Goal: Task Accomplishment & Management: Complete application form

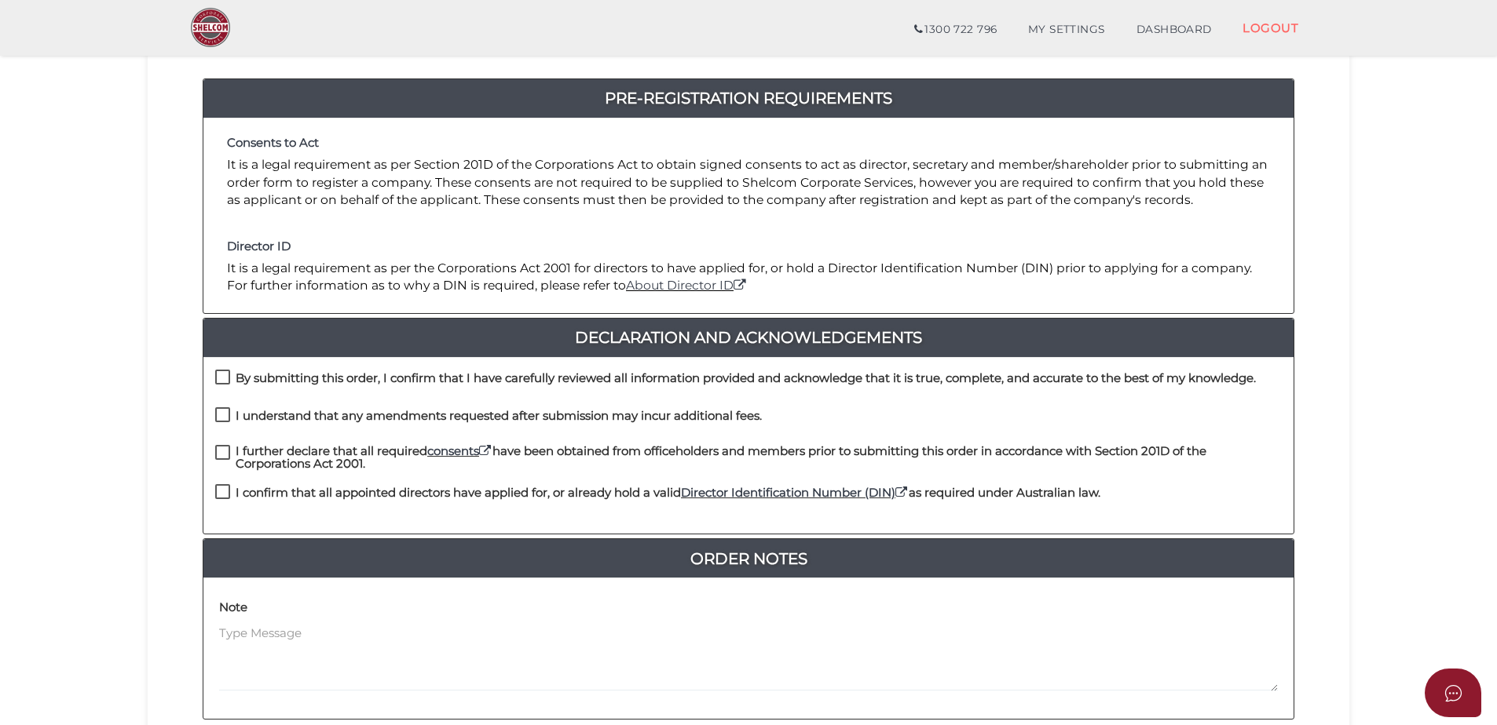
scroll to position [236, 0]
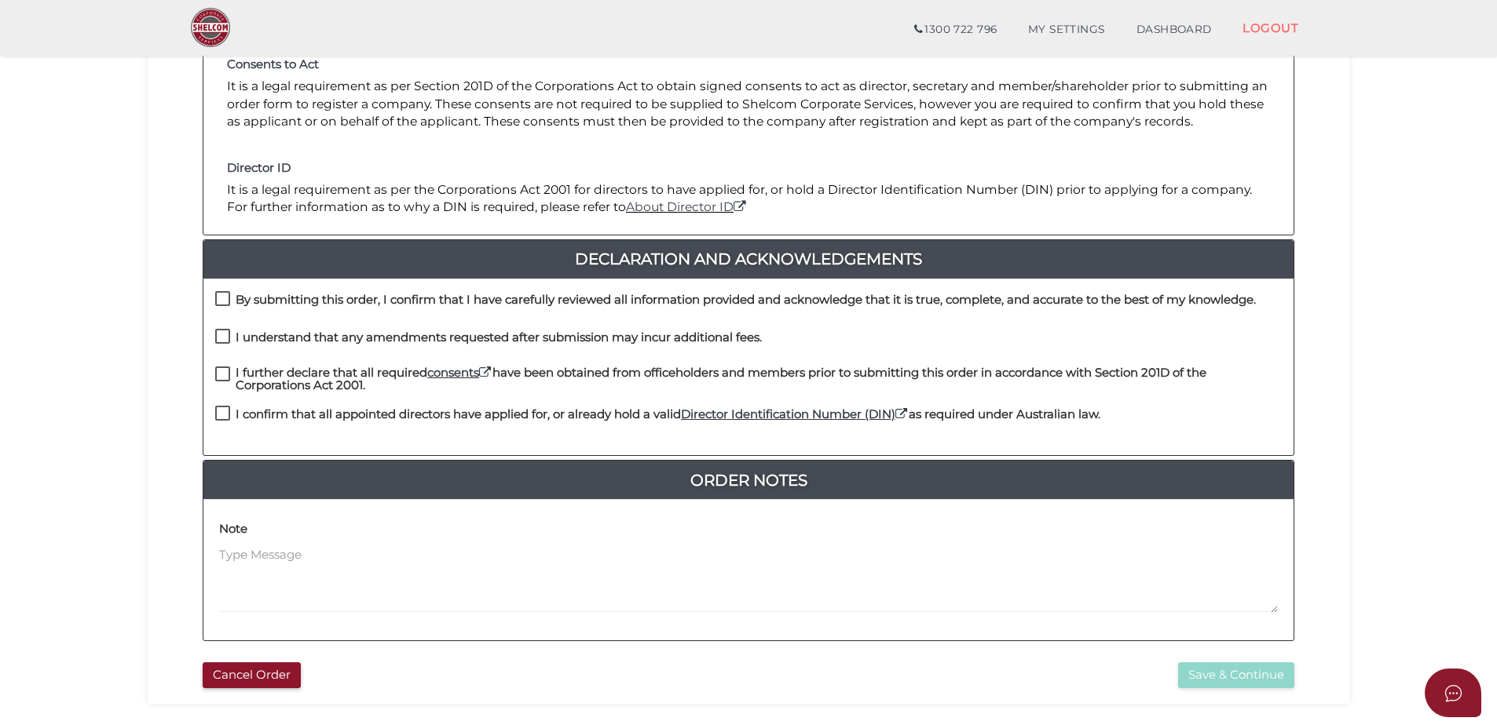
click at [224, 301] on label "By submitting this order, I confirm that I have carefully reviewed all informat…" at bounding box center [735, 304] width 1040 height 20
checkbox input "true"
click at [221, 334] on label "I understand that any amendments requested after submission may incur additiona…" at bounding box center [488, 341] width 546 height 20
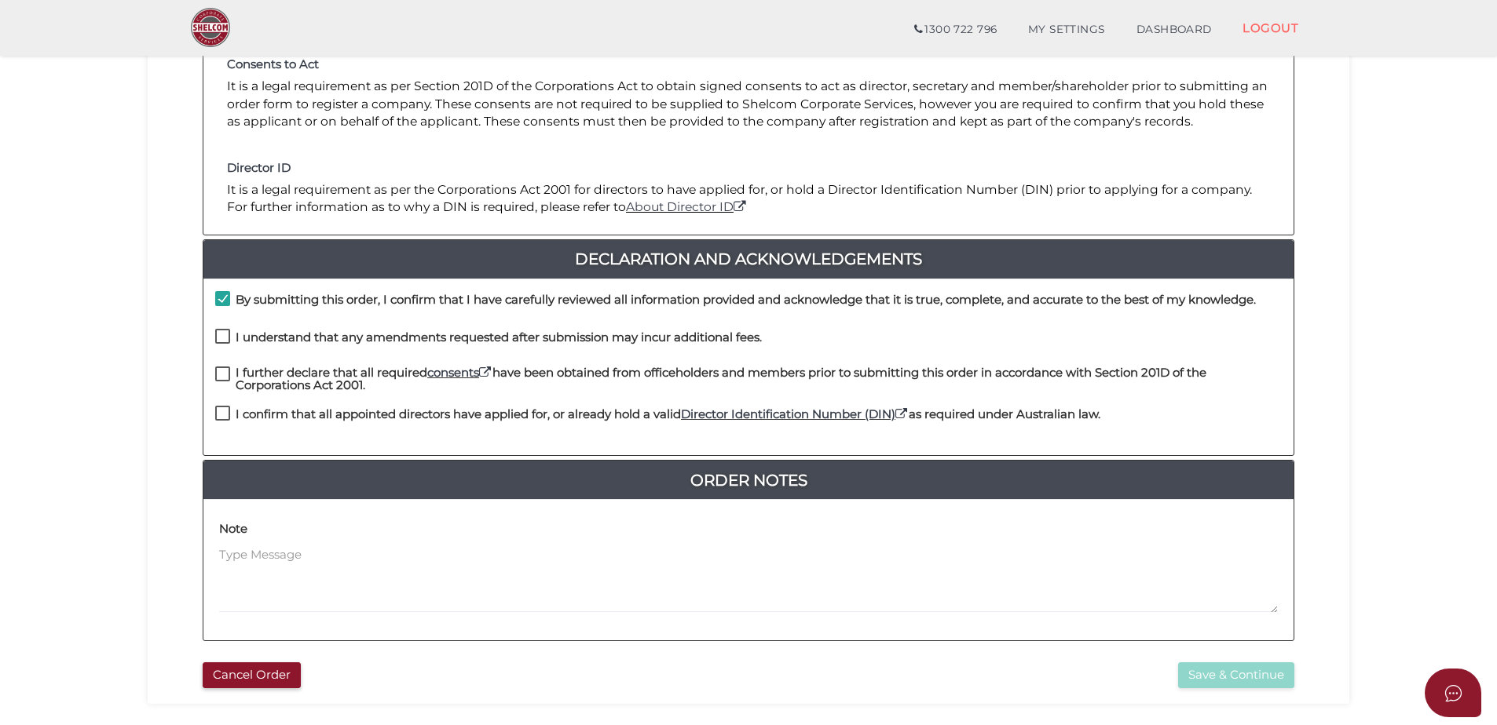
checkbox input "true"
click at [216, 374] on label "I further declare that all required consents have been obtained from officehold…" at bounding box center [748, 377] width 1066 height 20
checkbox input "true"
click at [223, 418] on label "I confirm that all appointed directors have applied for, or already hold a vali…" at bounding box center [657, 418] width 885 height 20
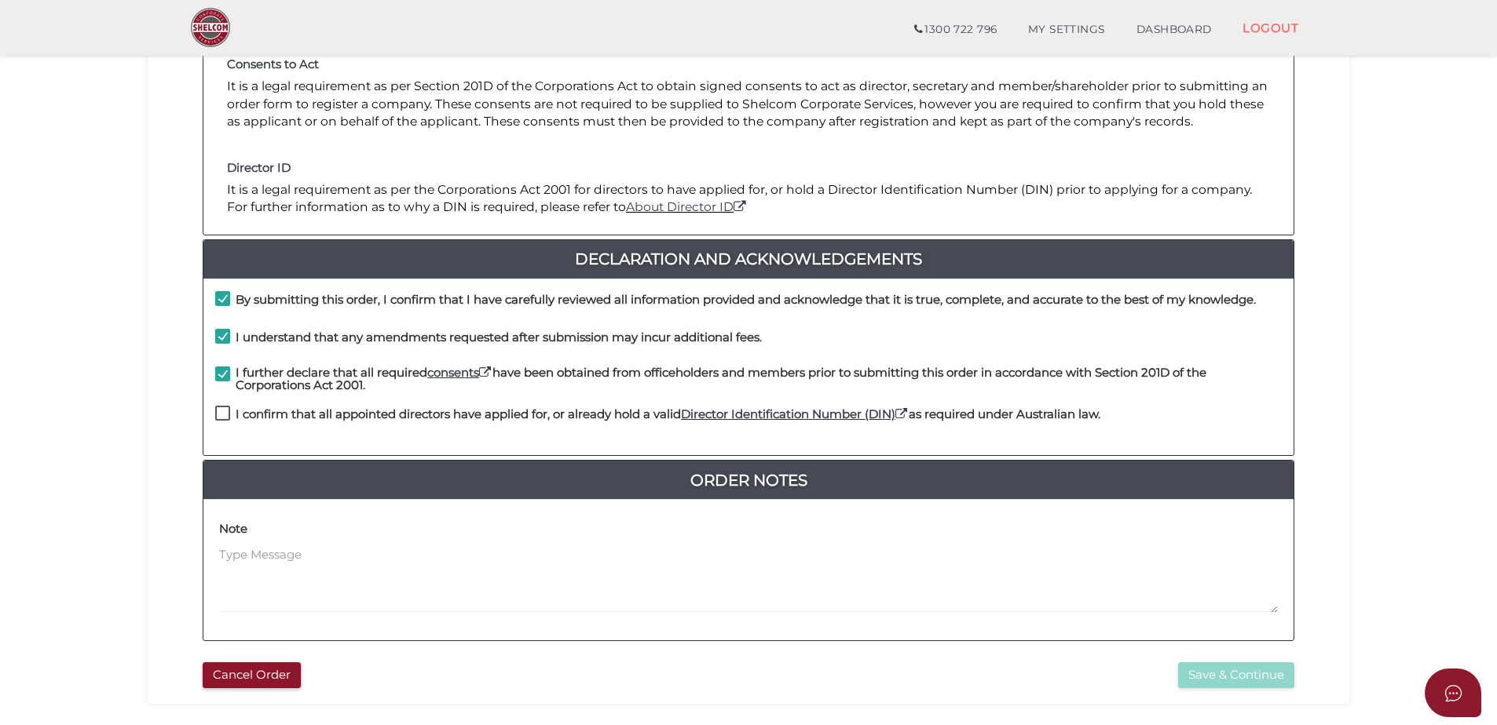
checkbox input "true"
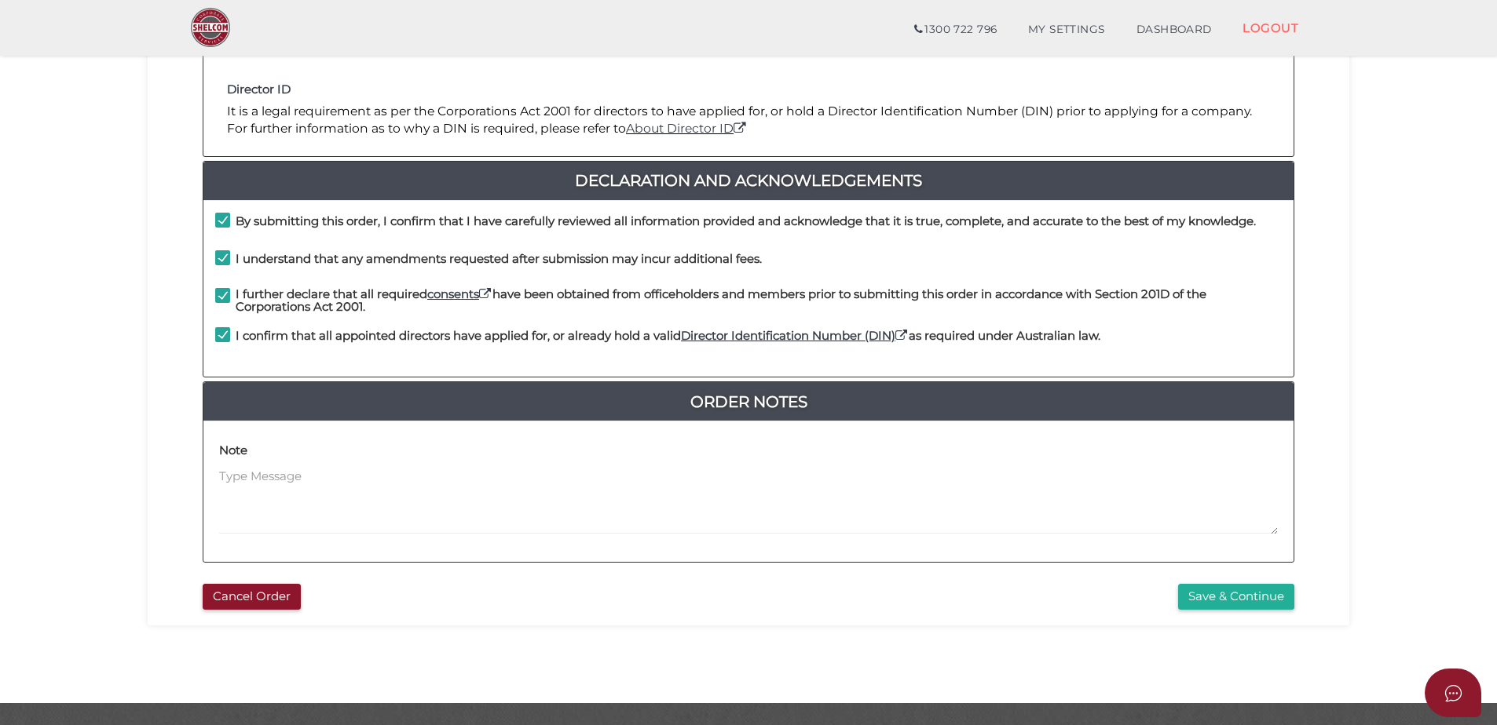
scroll to position [353, 0]
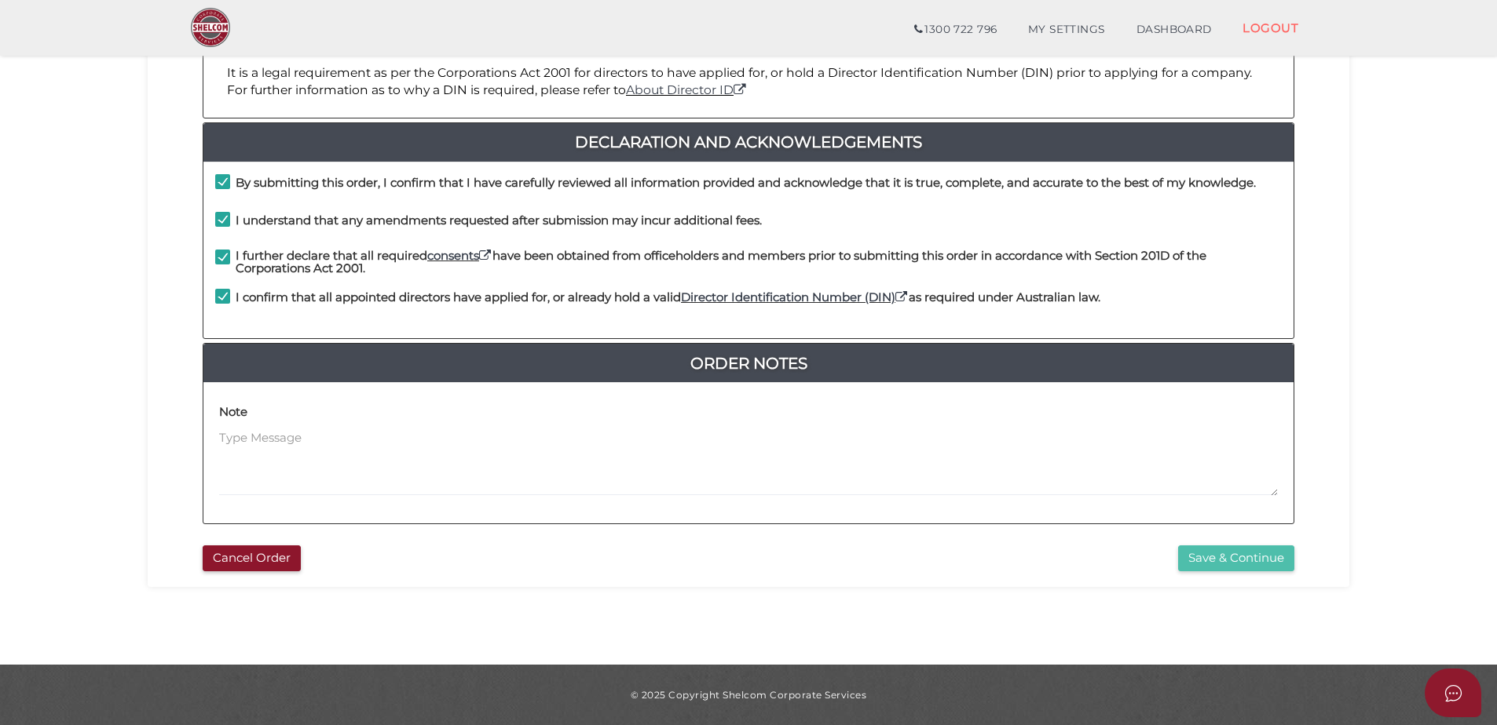
click at [1245, 561] on button "Save & Continue" at bounding box center [1236, 559] width 116 height 26
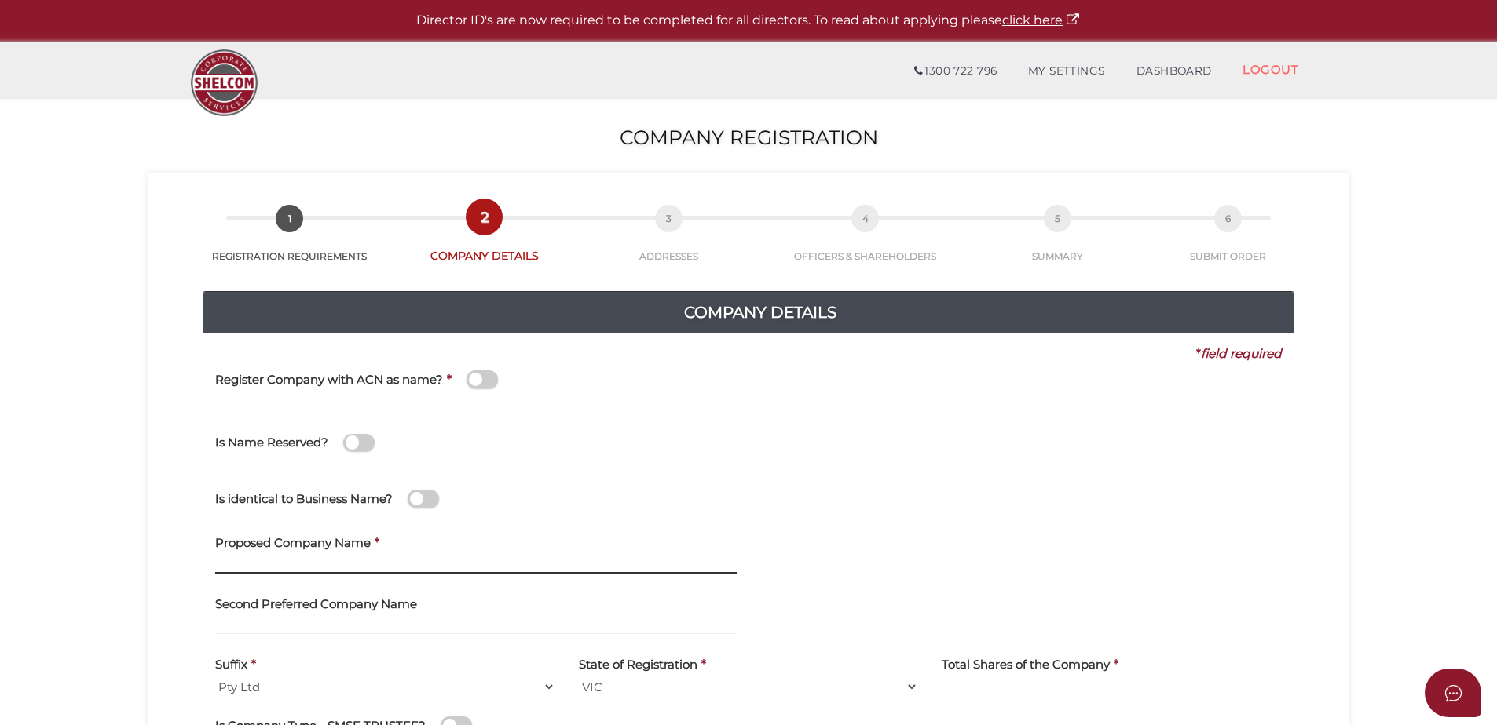
click at [388, 562] on input "text" at bounding box center [475, 565] width 521 height 17
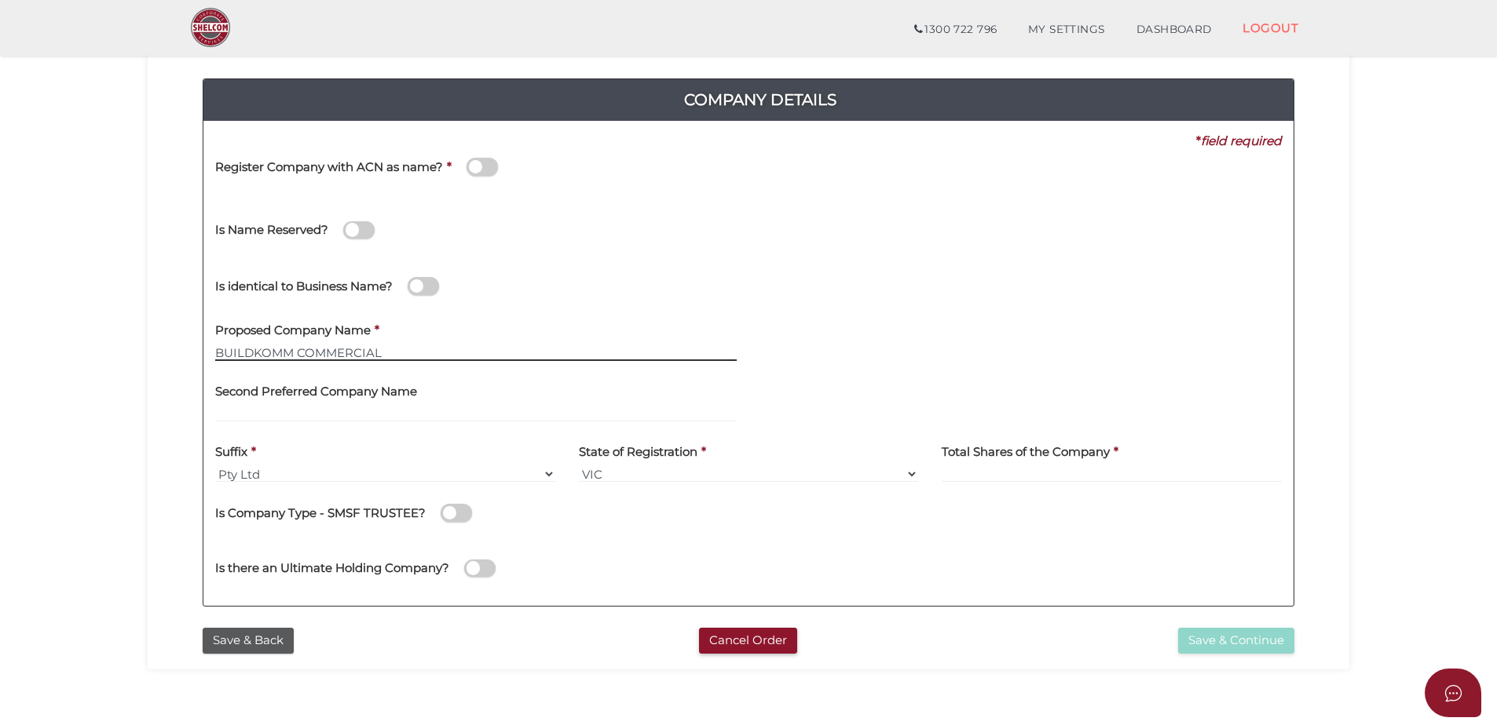
type input "BUILDKOMM COMMERCIAL"
click at [955, 474] on input at bounding box center [1111, 474] width 340 height 17
type input "12"
click at [633, 478] on select "VIC ACT NSW NT QLD TAS WA SA" at bounding box center [749, 474] width 340 height 17
click at [640, 476] on select "VIC ACT NSW NT QLD TAS WA SA" at bounding box center [749, 474] width 340 height 17
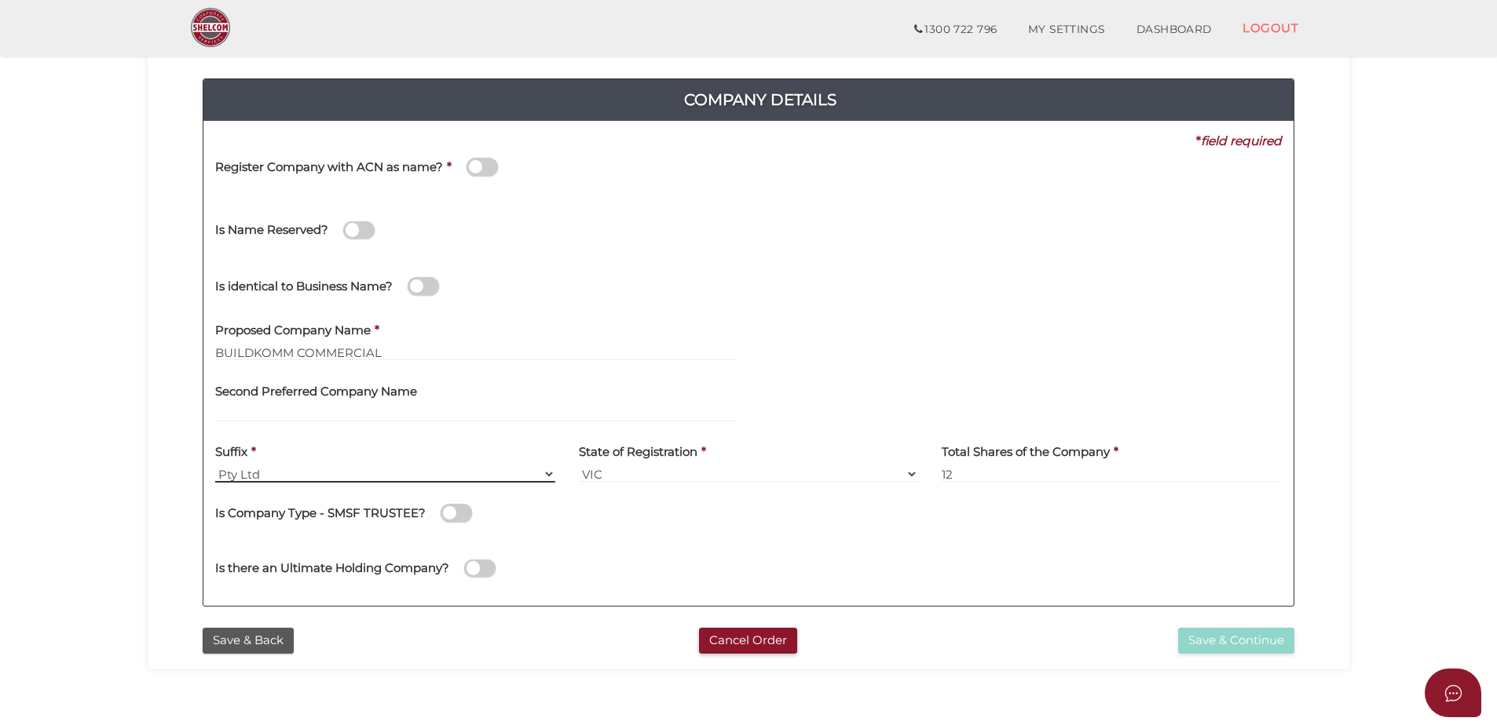
click at [393, 475] on select "Pty Ltd Pty Ltd Pty. Ltd. Pty Limited Proprietary Limited Proprietary Ltd" at bounding box center [385, 474] width 340 height 17
click at [415, 468] on select "Pty Ltd Pty Ltd Pty. Ltd. Pty Limited Proprietary Limited Proprietary Ltd" at bounding box center [385, 474] width 340 height 17
click at [476, 170] on span at bounding box center [481, 167] width 31 height 18
click at [0, 0] on input "checkbox" at bounding box center [0, 0] width 0 height 0
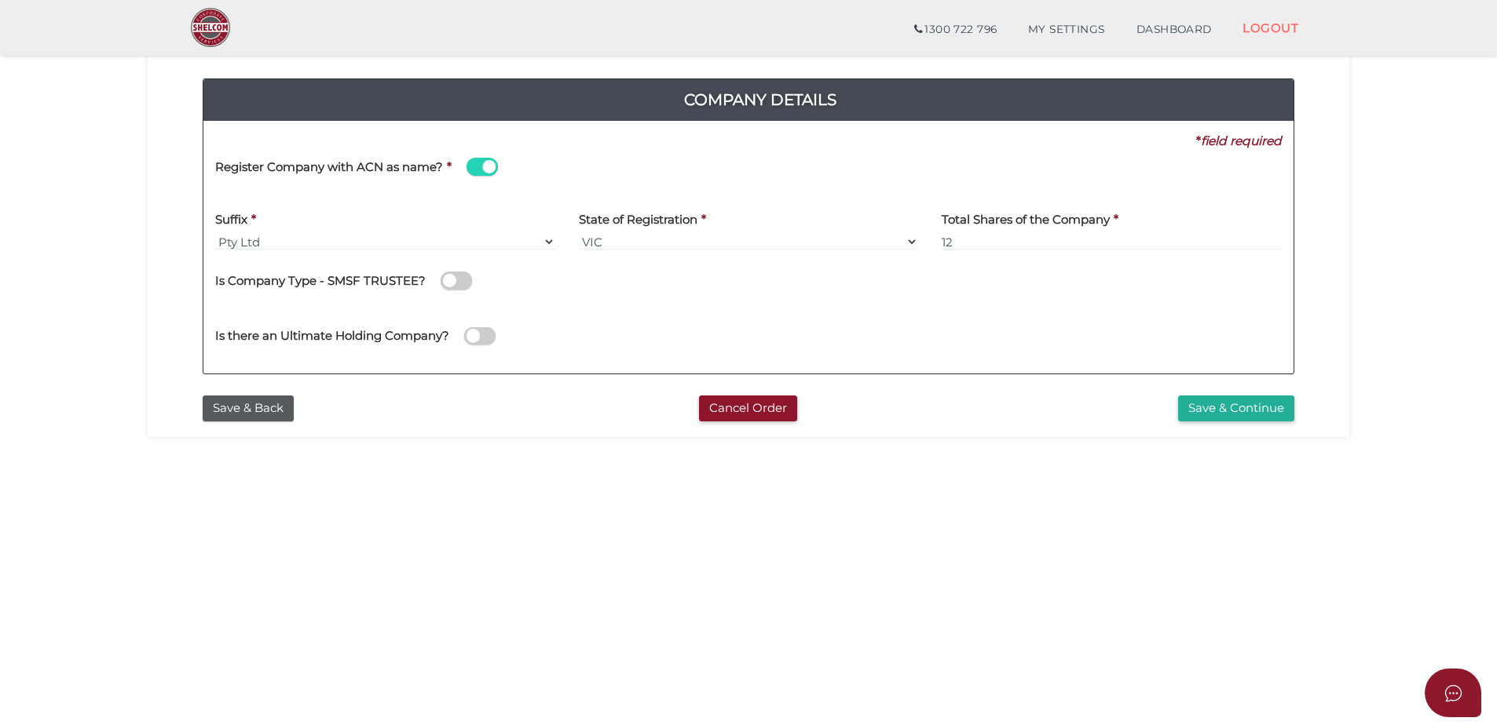
click at [483, 165] on span at bounding box center [481, 167] width 31 height 18
click at [0, 0] on input "checkbox" at bounding box center [0, 0] width 0 height 0
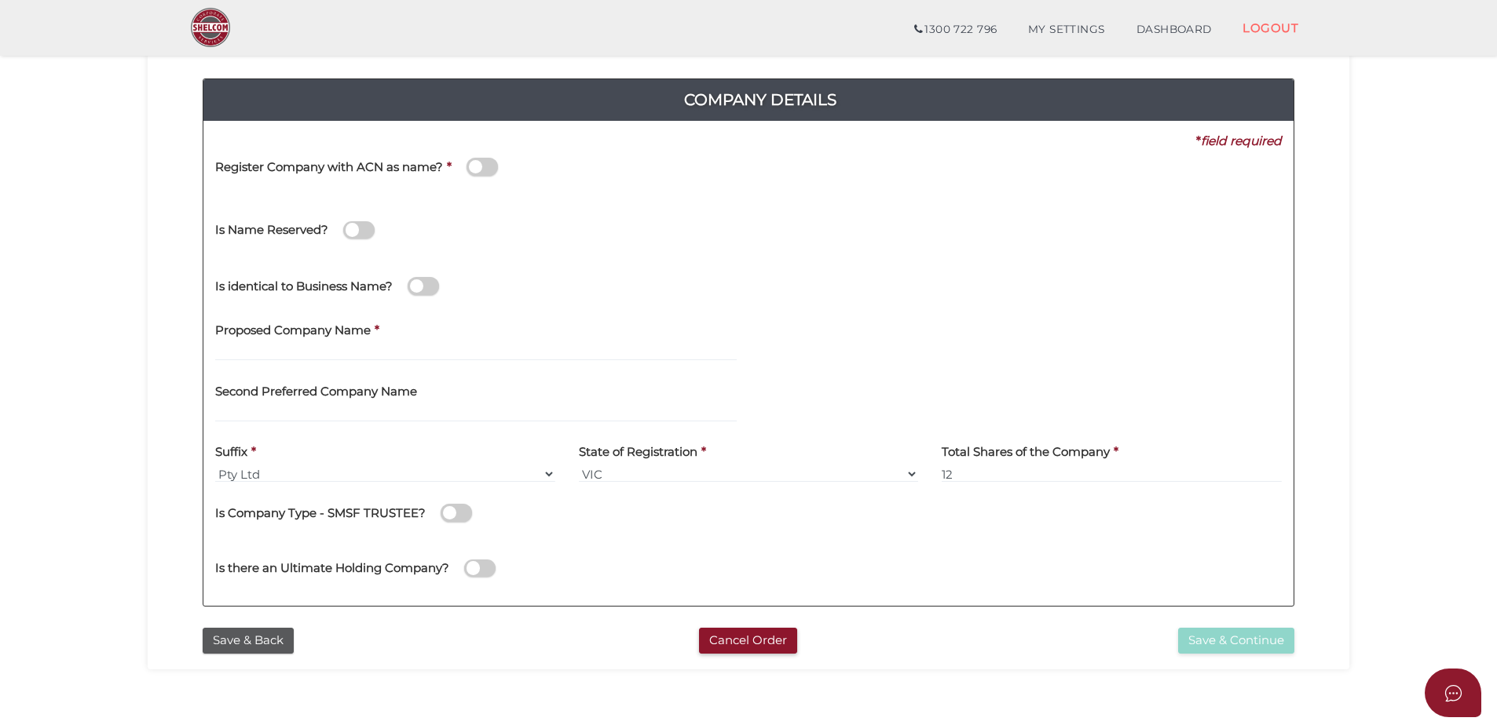
click at [283, 340] on label "Proposed Company Name" at bounding box center [292, 328] width 155 height 32
click at [283, 342] on label "Proposed Company Name" at bounding box center [292, 328] width 155 height 32
drag, startPoint x: 283, startPoint y: 342, endPoint x: 256, endPoint y: 357, distance: 31.0
click at [256, 357] on input "text" at bounding box center [475, 352] width 521 height 17
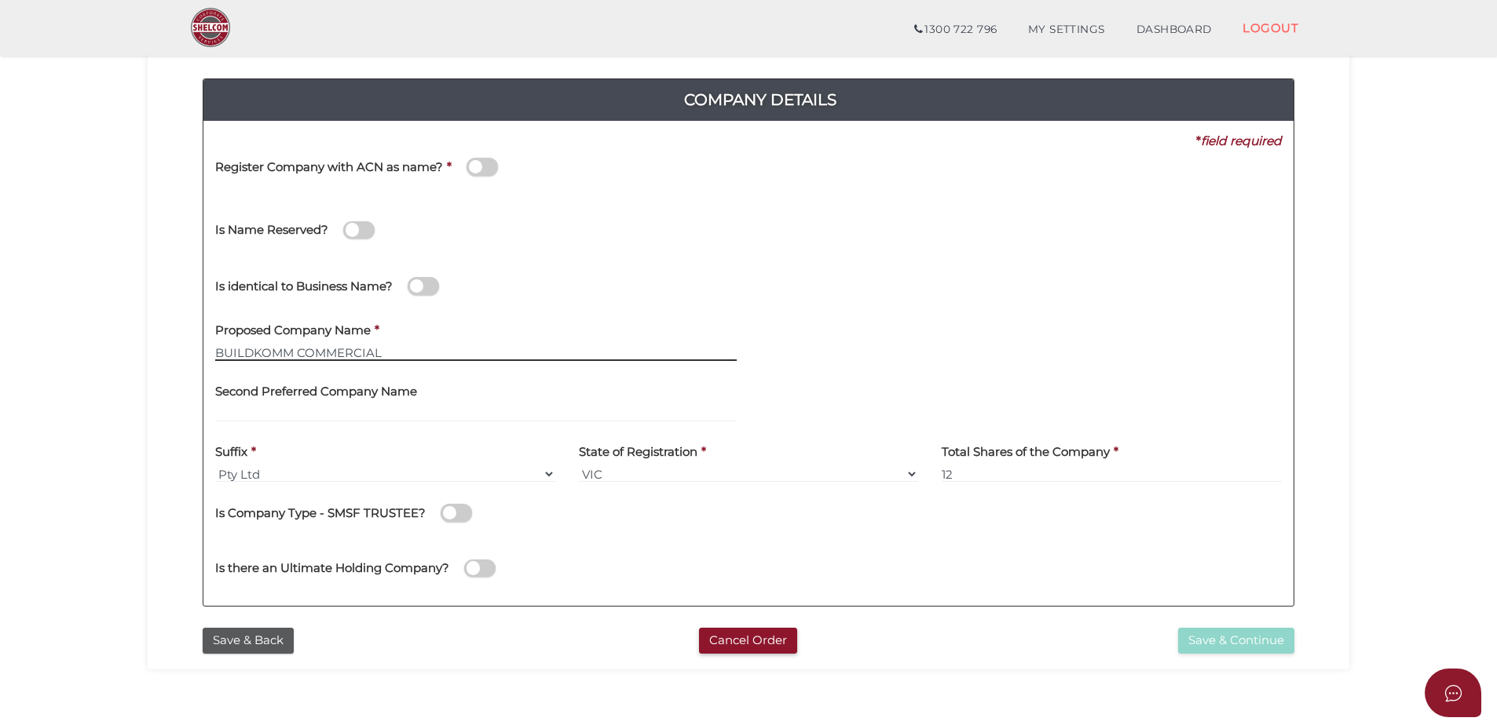
type input "BUILDKOMM COMMERCIAL"
click at [477, 359] on input "BUILDKOMM COMMERCIAL" at bounding box center [475, 352] width 521 height 17
drag, startPoint x: 1040, startPoint y: 159, endPoint x: 974, endPoint y: 162, distance: 66.0
click at [1032, 159] on div "Register Company with ACN as name? *" at bounding box center [748, 175] width 1090 height 50
click at [440, 353] on input "BUILDKOMM COMMERCIAL" at bounding box center [475, 352] width 521 height 17
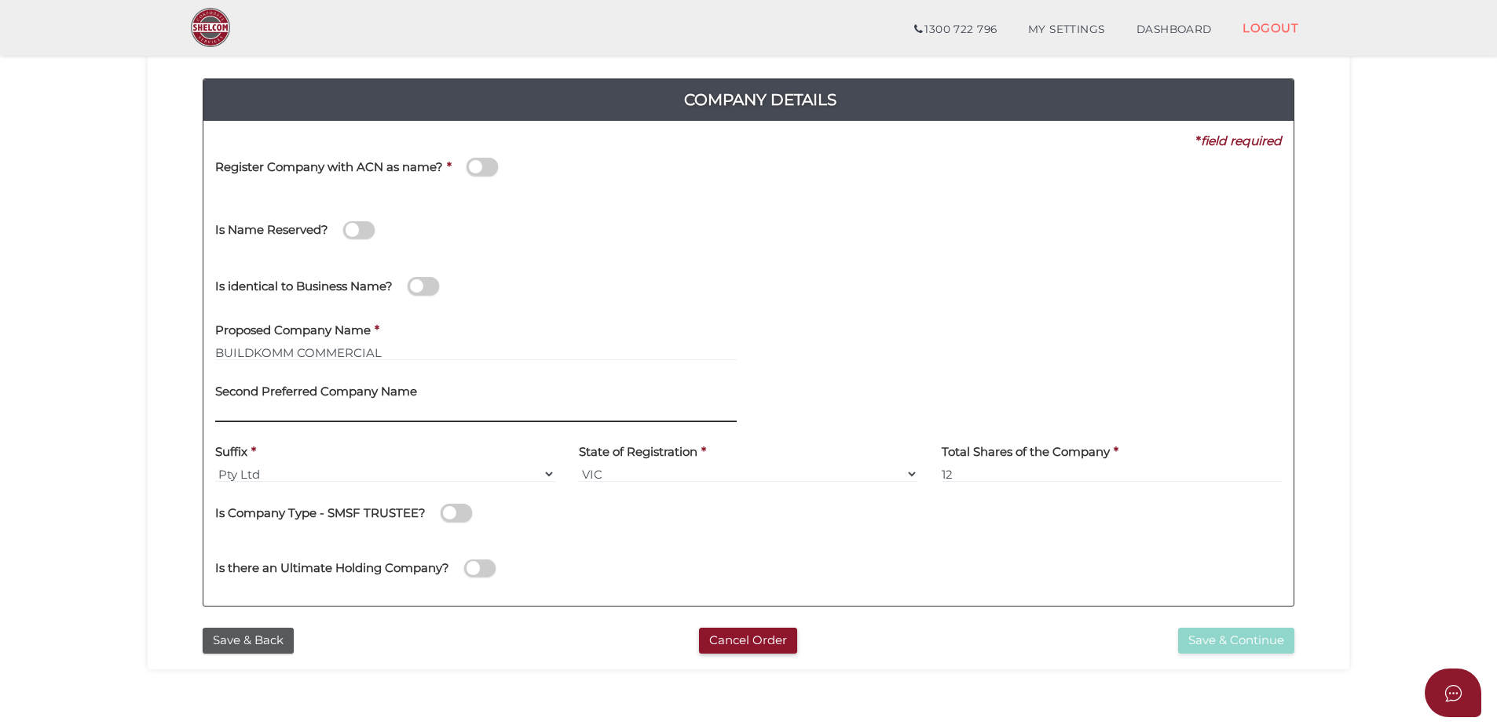
click at [367, 415] on input "text" at bounding box center [475, 413] width 521 height 17
type input "b"
type input "BUILDKOMM COMMERCIAL DEVELOPMENTS"
click at [440, 182] on div "Register Company with ACN as name? *" at bounding box center [487, 169] width 545 height 38
click at [475, 166] on span at bounding box center [481, 167] width 31 height 18
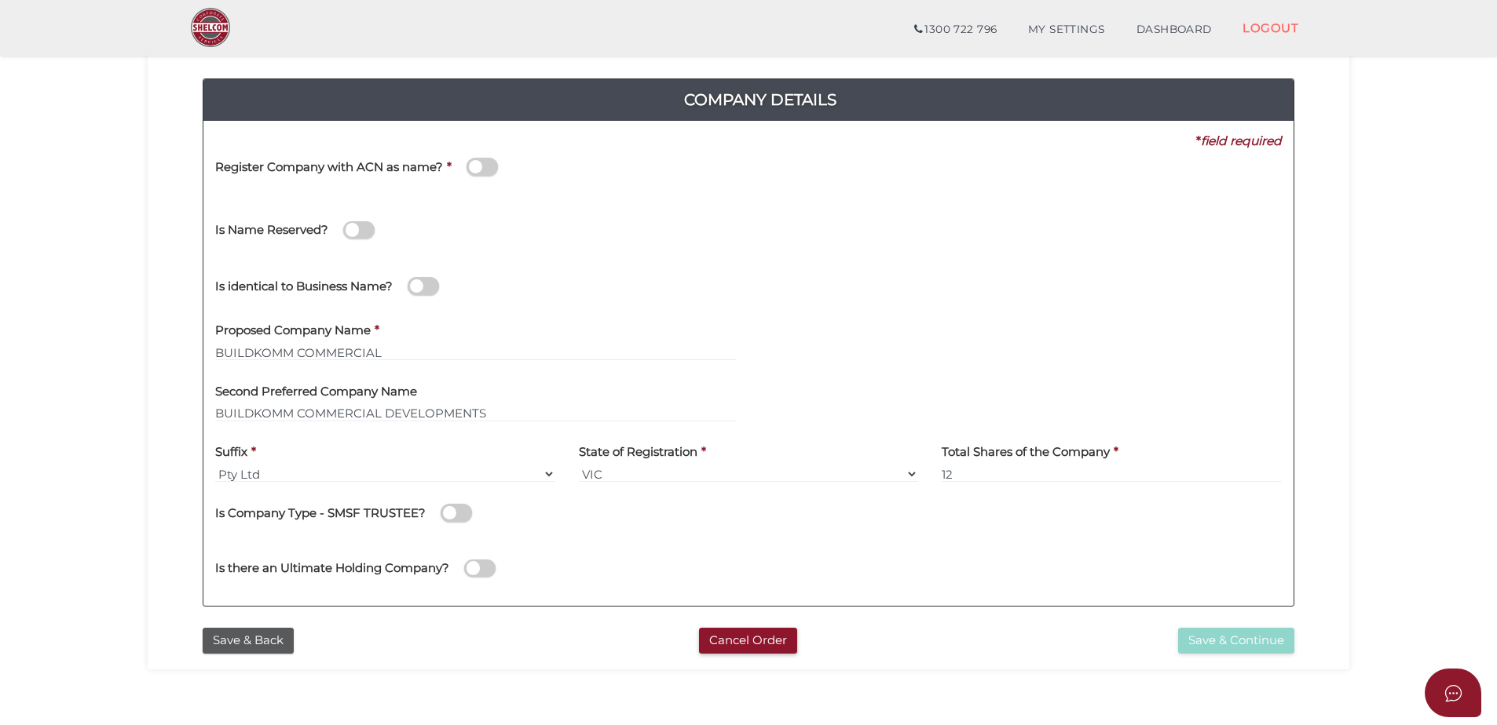
click at [0, 0] on input "checkbox" at bounding box center [0, 0] width 0 height 0
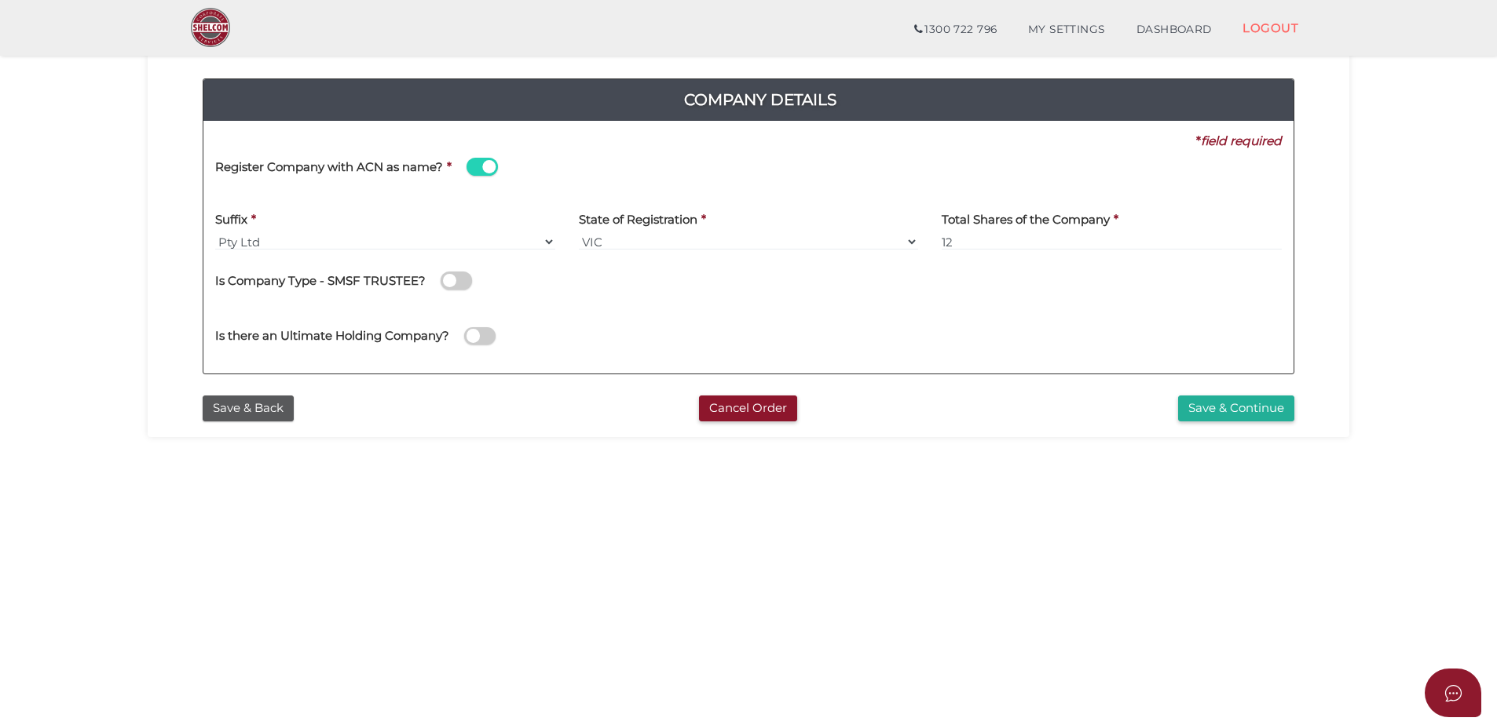
click at [488, 166] on span at bounding box center [481, 167] width 31 height 18
click at [0, 0] on input "checkbox" at bounding box center [0, 0] width 0 height 0
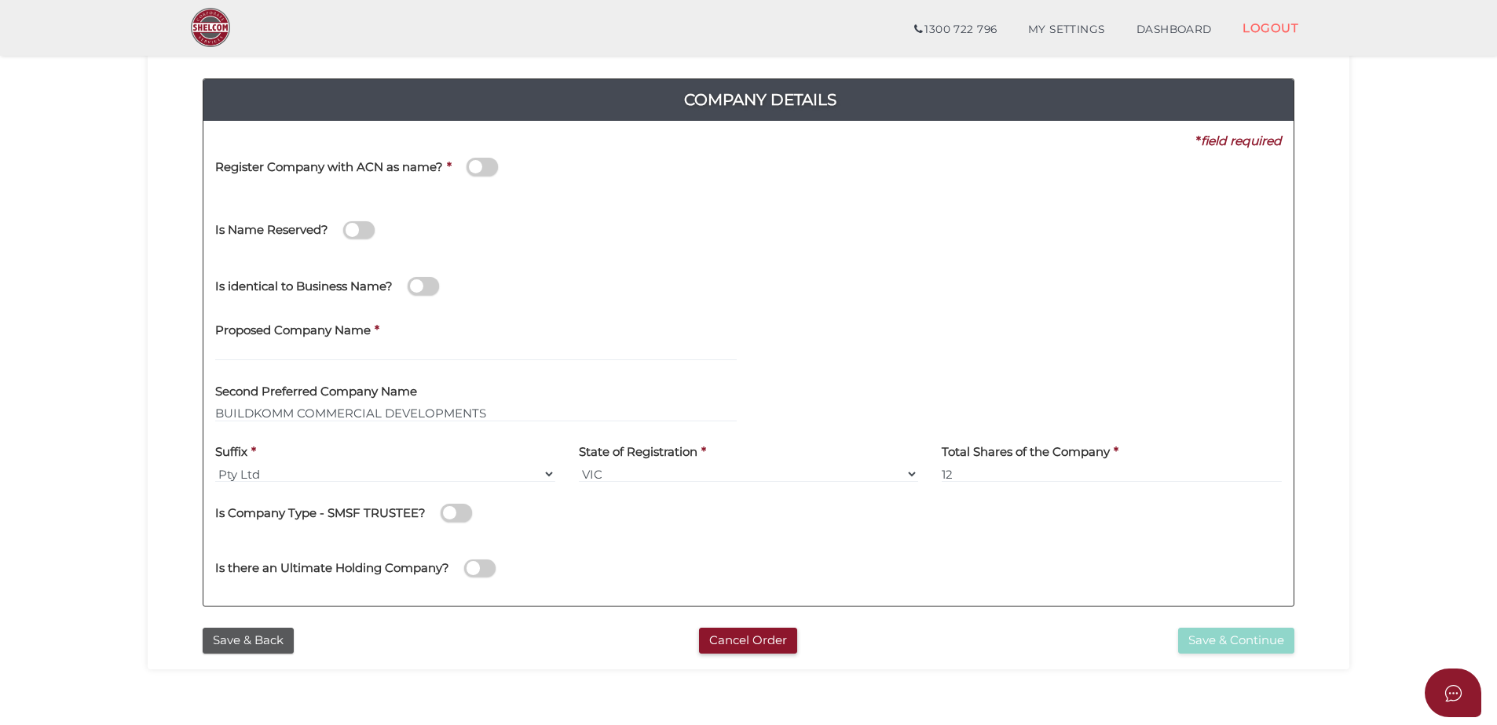
click at [449, 163] on b "*" at bounding box center [449, 166] width 5 height 15
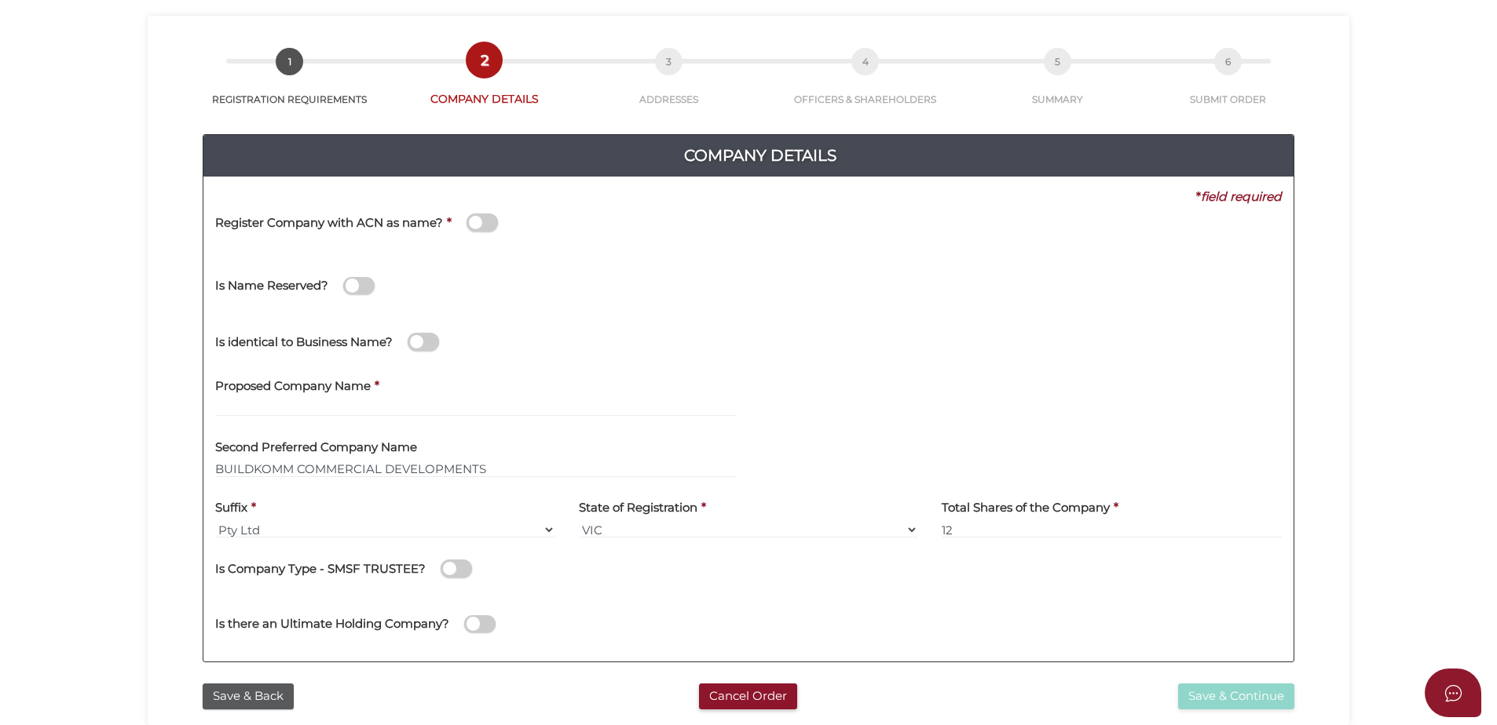
scroll to position [0, 0]
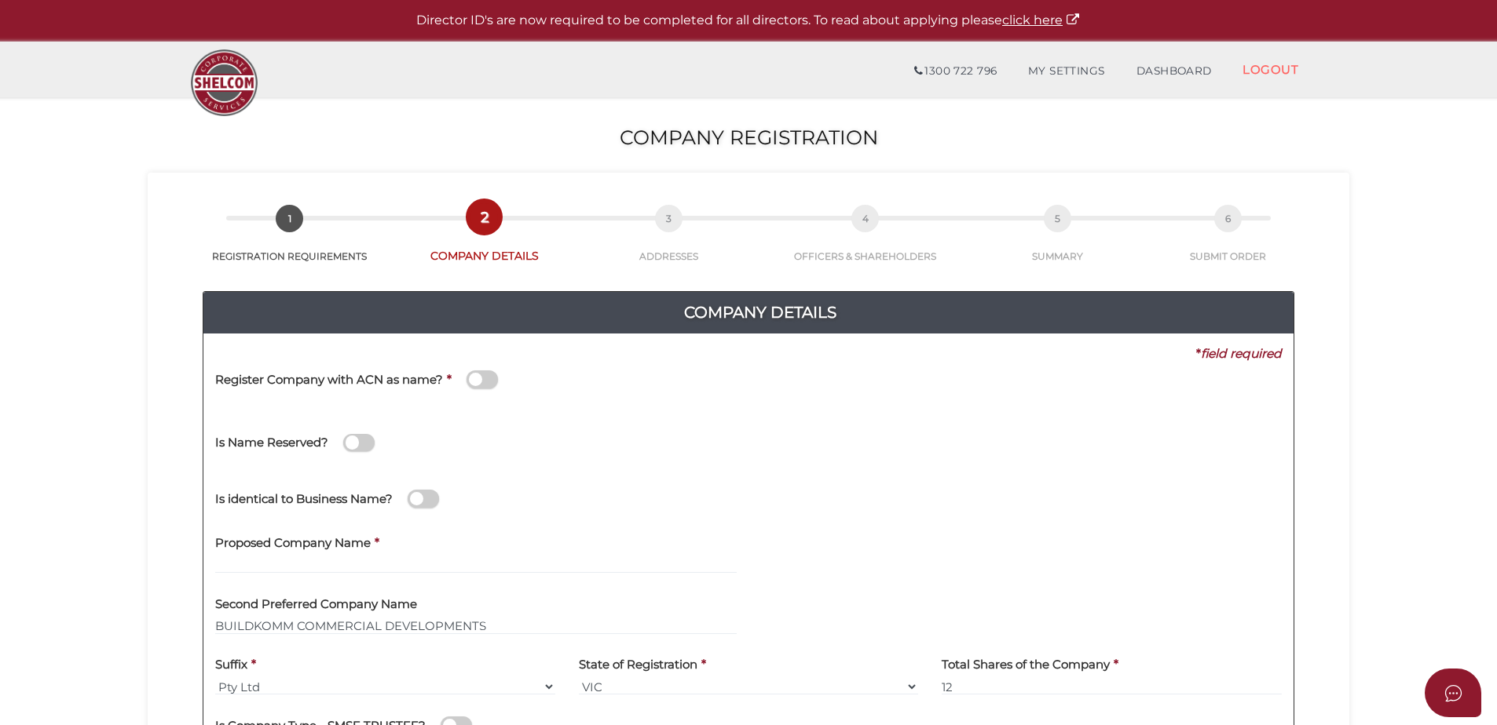
click at [444, 377] on div "Register Company with ACN as name? *" at bounding box center [487, 382] width 545 height 38
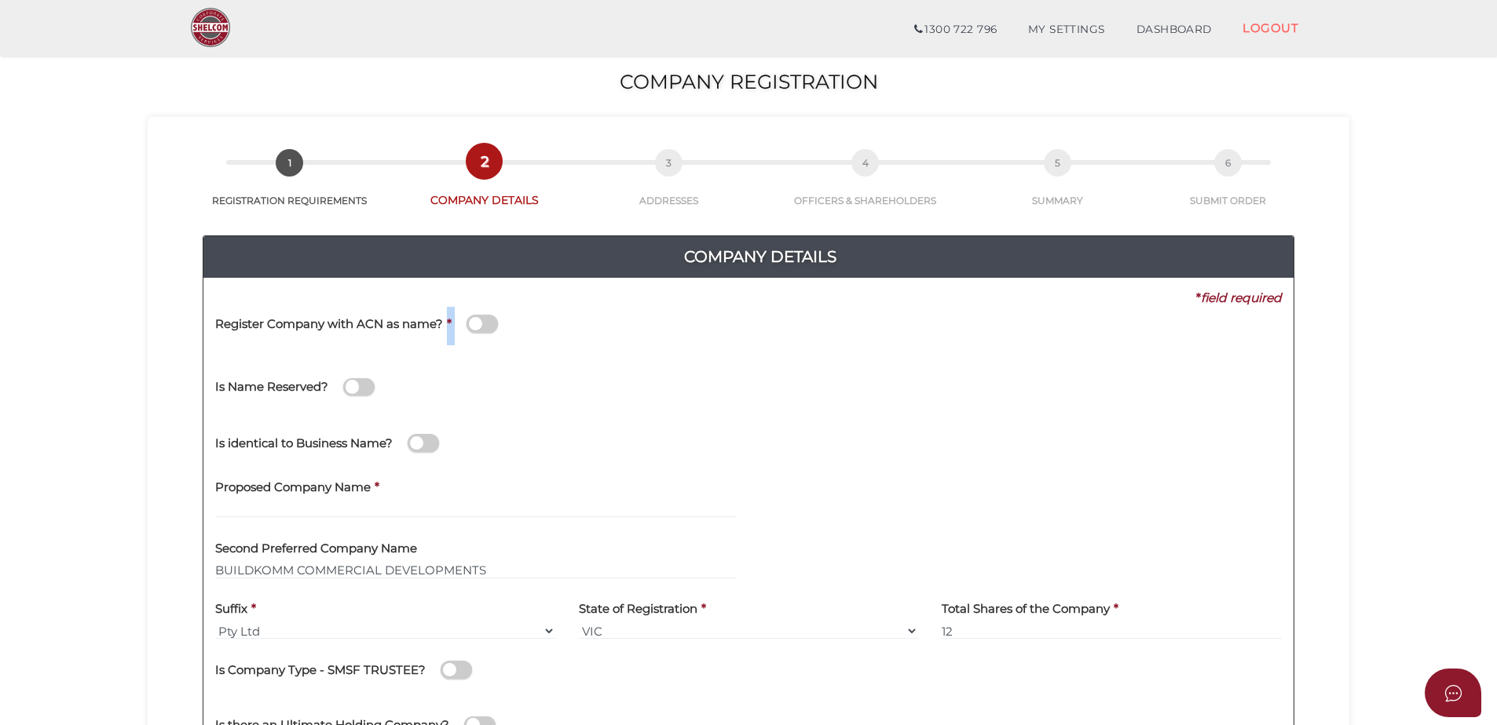
scroll to position [79, 0]
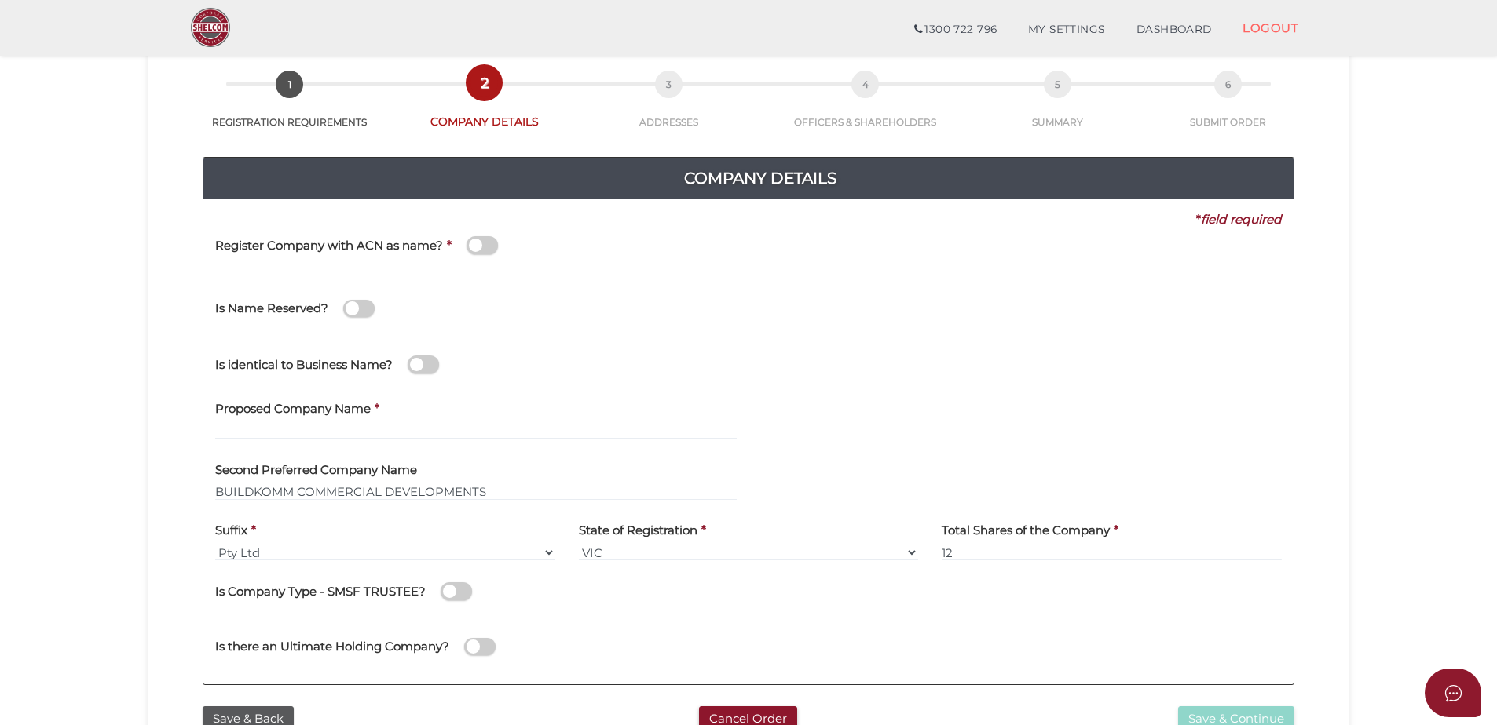
click at [568, 327] on div "Is Name Reserved?" at bounding box center [487, 307] width 568 height 56
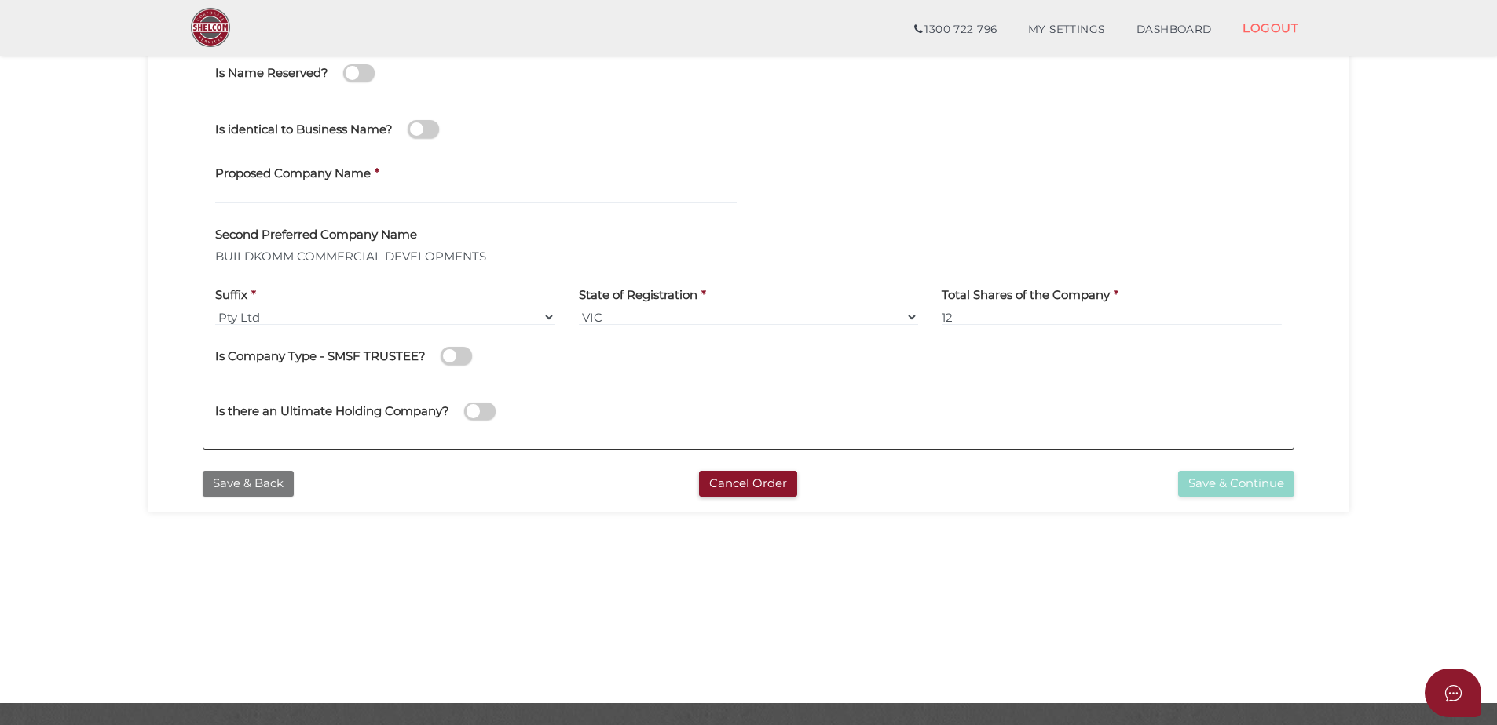
click at [265, 488] on button "Save & Back" at bounding box center [248, 484] width 91 height 26
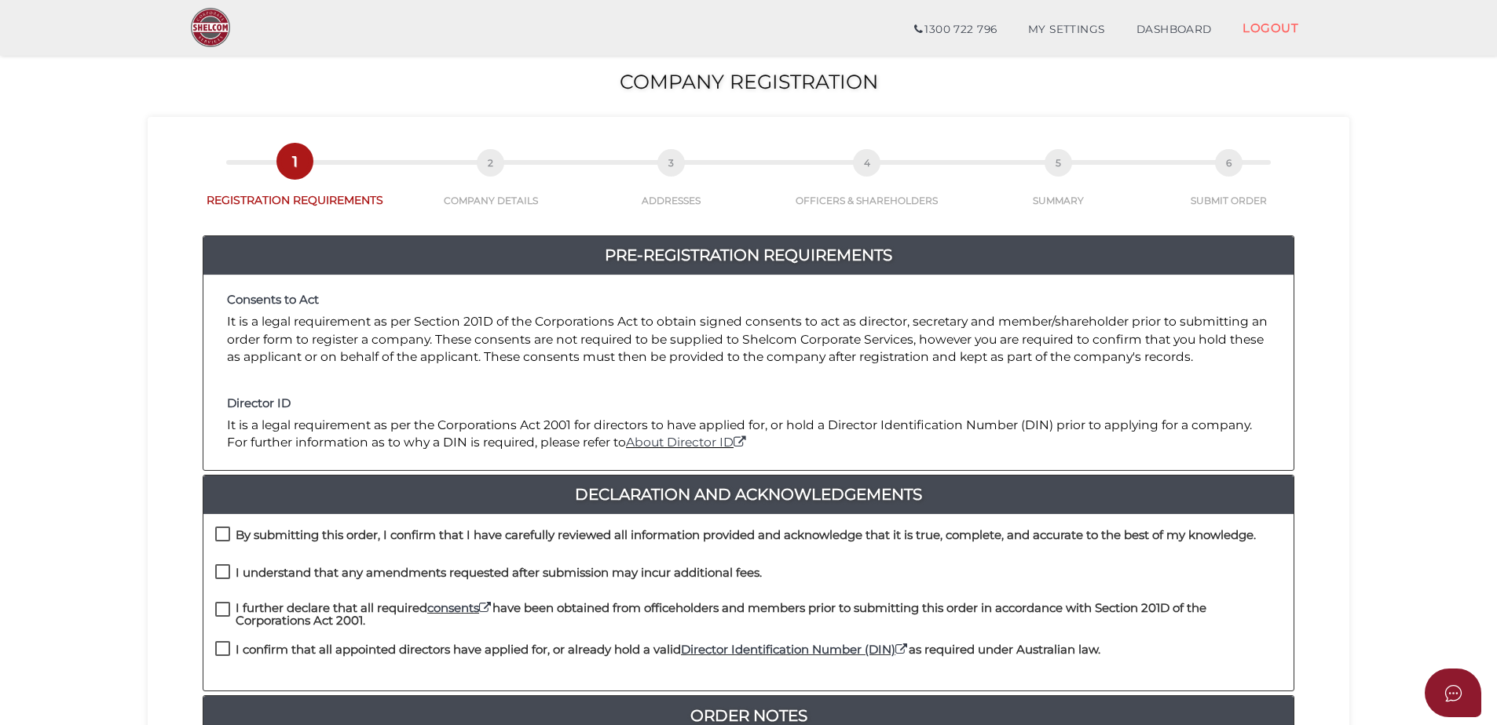
scroll to position [236, 0]
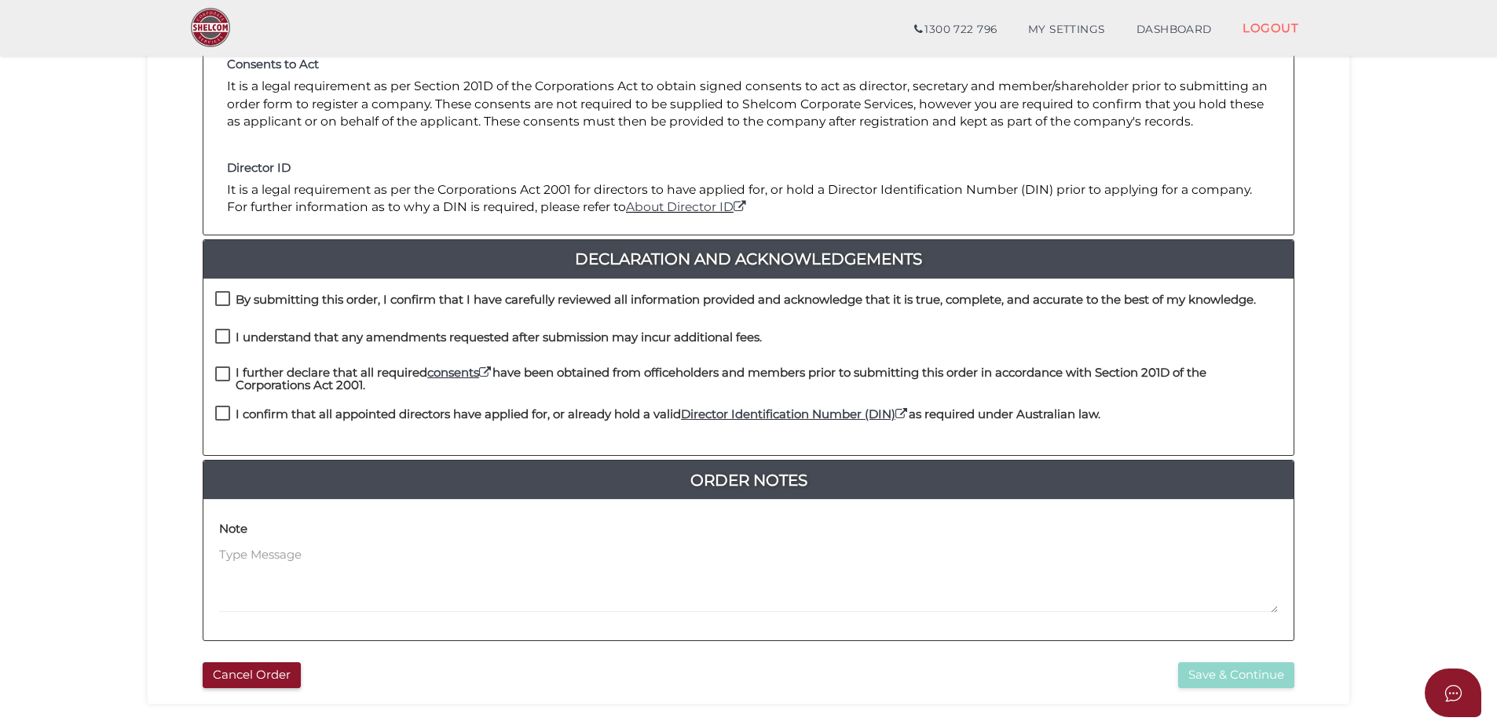
click at [222, 298] on label "By submitting this order, I confirm that I have carefully reviewed all informat…" at bounding box center [735, 304] width 1040 height 20
checkbox input "true"
click at [219, 338] on label "I understand that any amendments requested after submission may incur additiona…" at bounding box center [488, 341] width 546 height 20
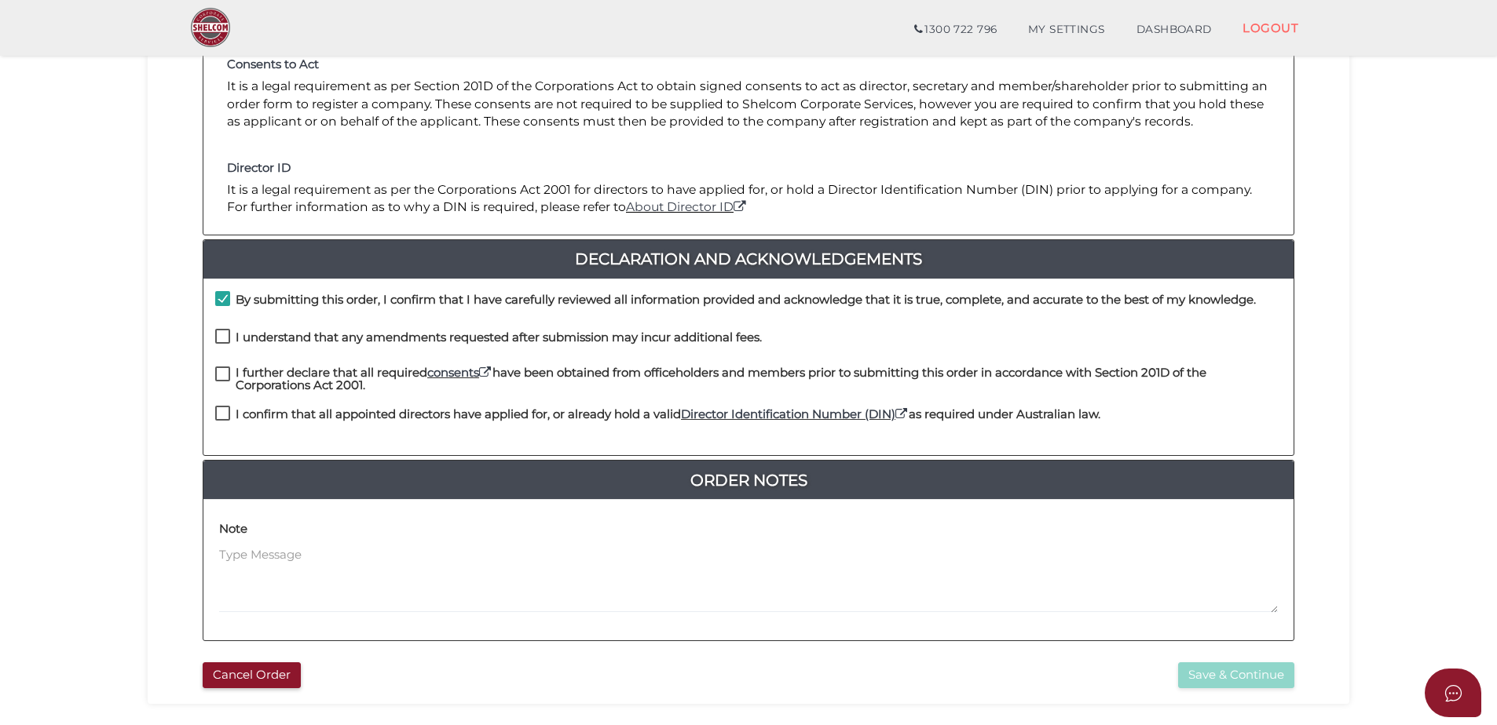
checkbox input "true"
click at [219, 367] on label "I further declare that all required consents have been obtained from officehold…" at bounding box center [748, 377] width 1066 height 20
checkbox input "true"
click at [220, 397] on div "I further declare that all required consents have been obtained from officehold…" at bounding box center [748, 387] width 1090 height 40
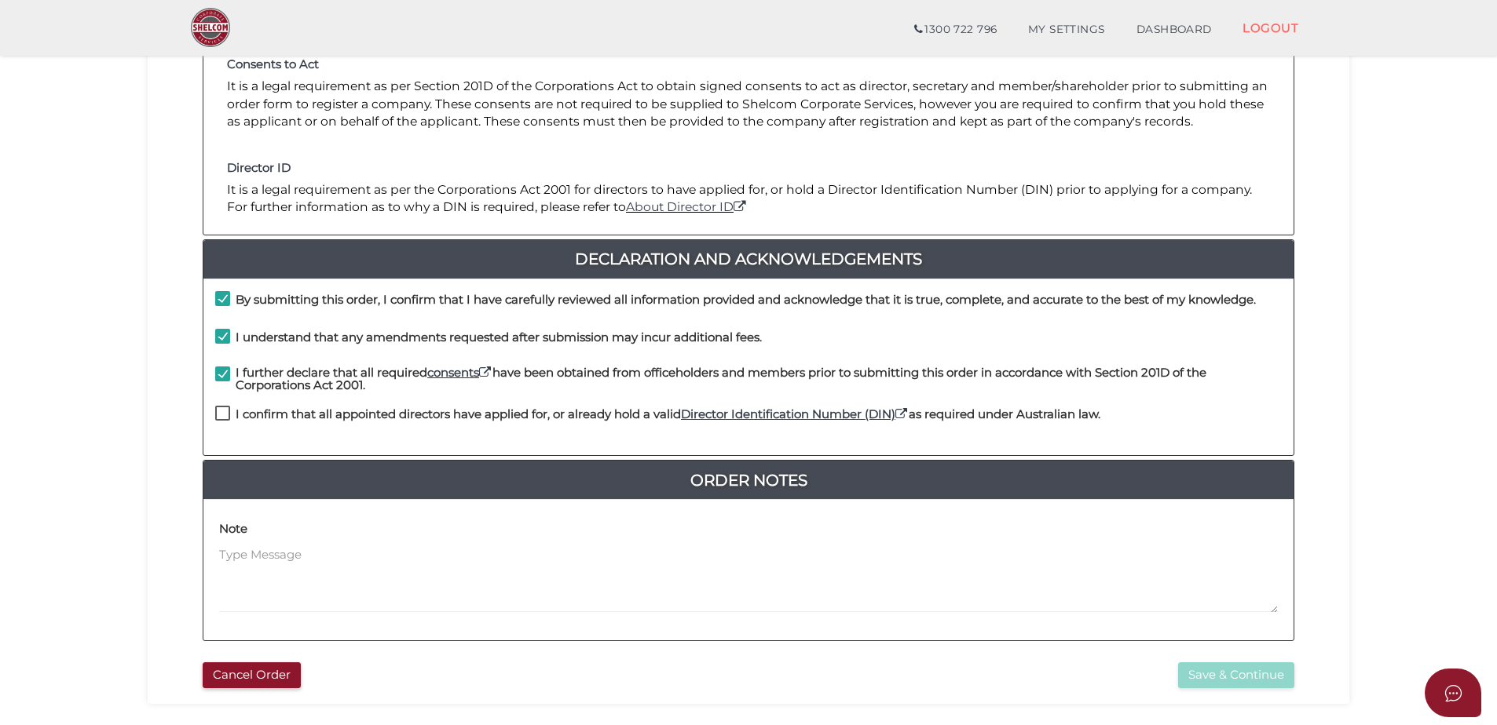
click at [220, 412] on label "I confirm that all appointed directors have applied for, or already hold a vali…" at bounding box center [657, 418] width 885 height 20
checkbox input "true"
click at [1222, 678] on button "Save & Continue" at bounding box center [1236, 676] width 116 height 26
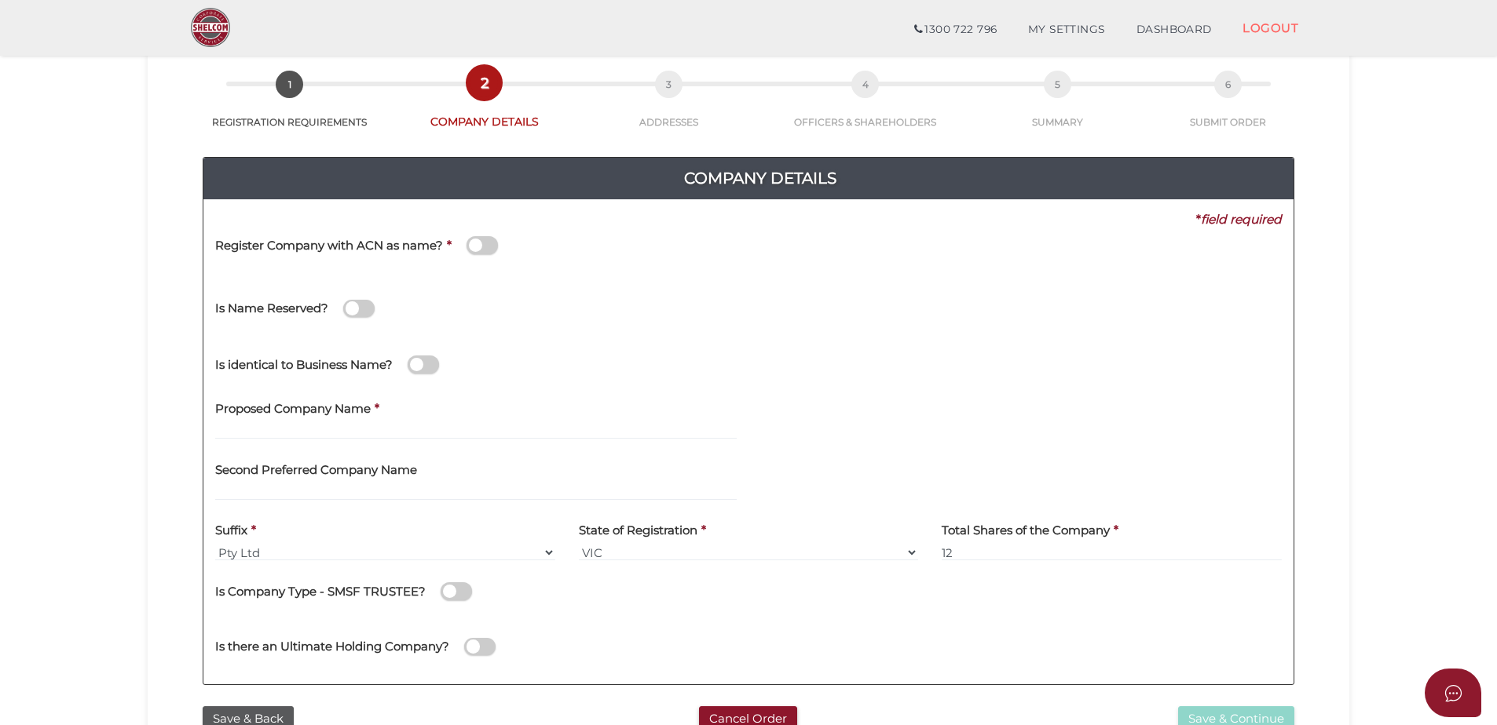
scroll to position [157, 0]
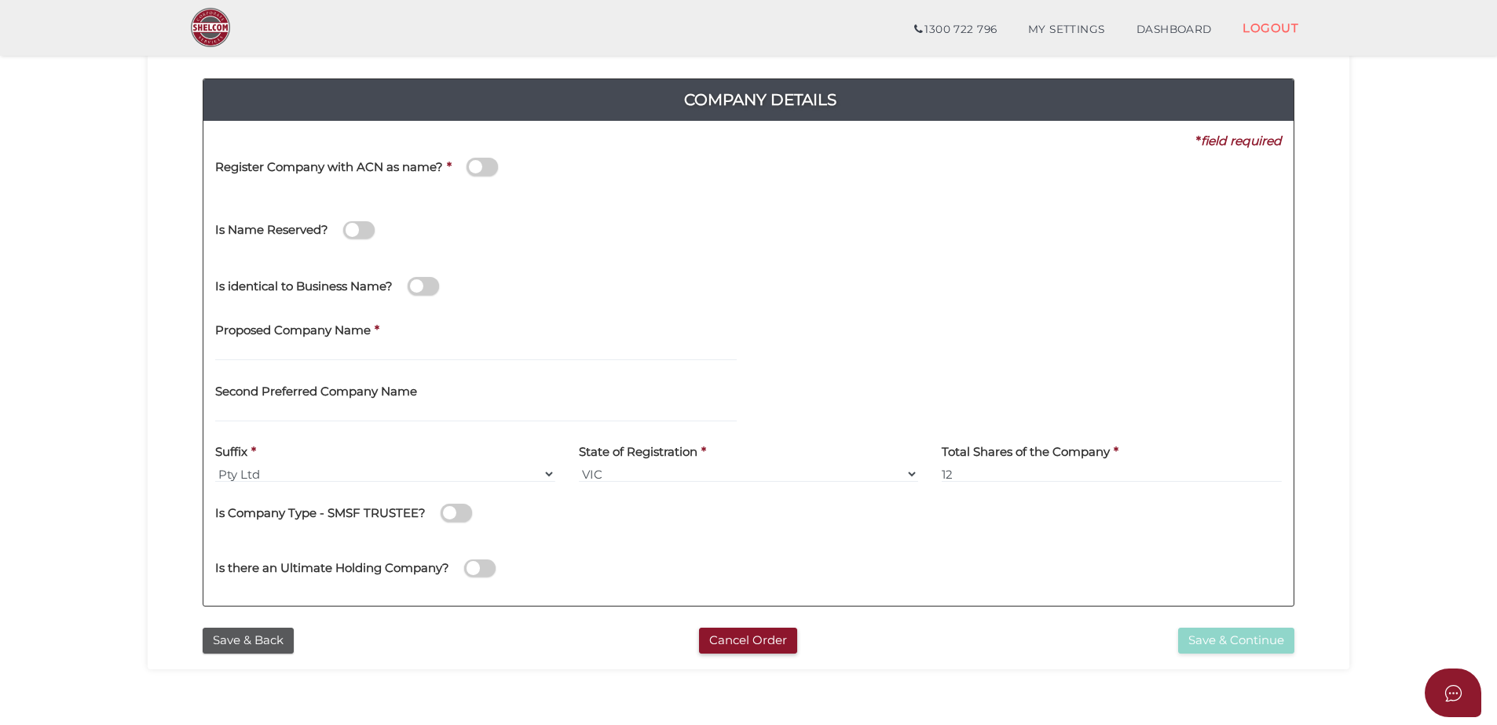
click at [488, 170] on span at bounding box center [481, 167] width 31 height 18
click at [0, 0] on input "checkbox" at bounding box center [0, 0] width 0 height 0
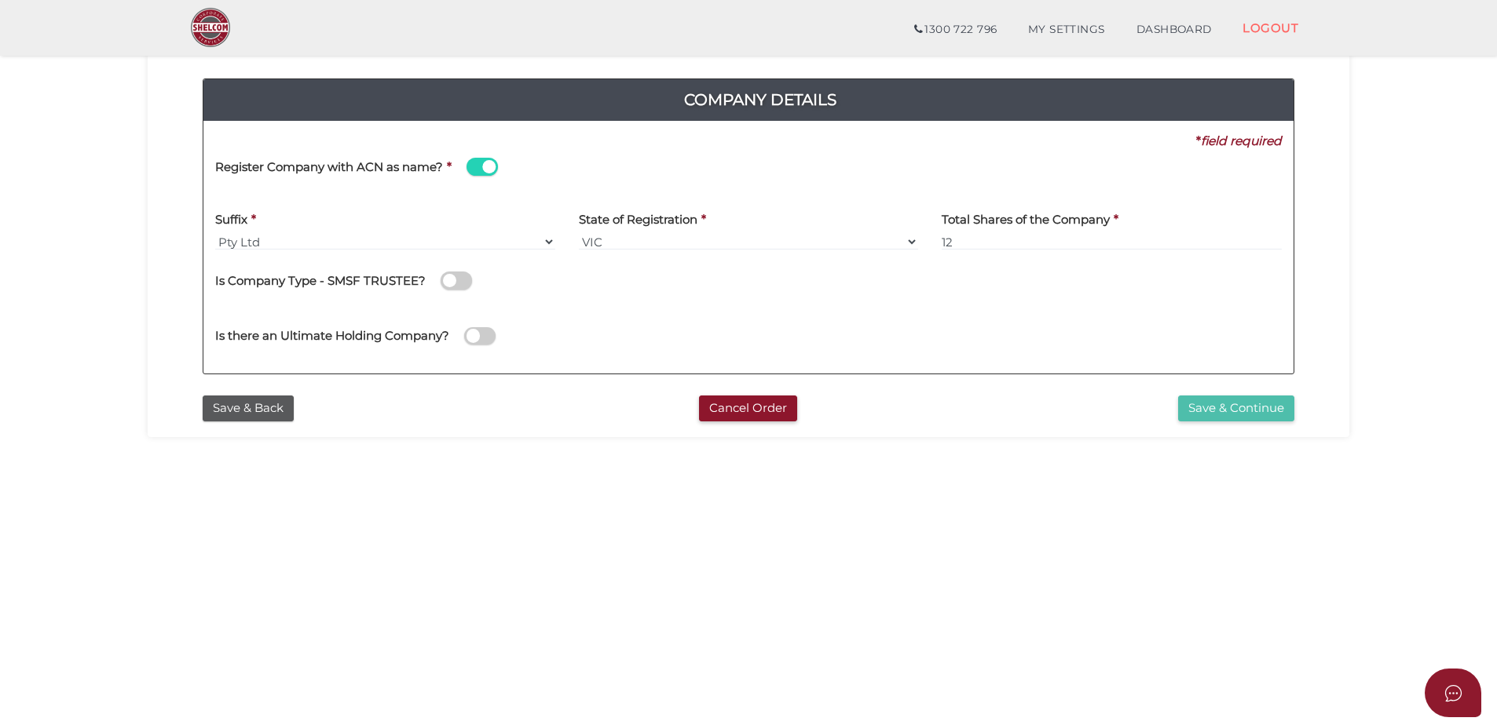
click at [1215, 405] on button "Save & Continue" at bounding box center [1236, 409] width 116 height 26
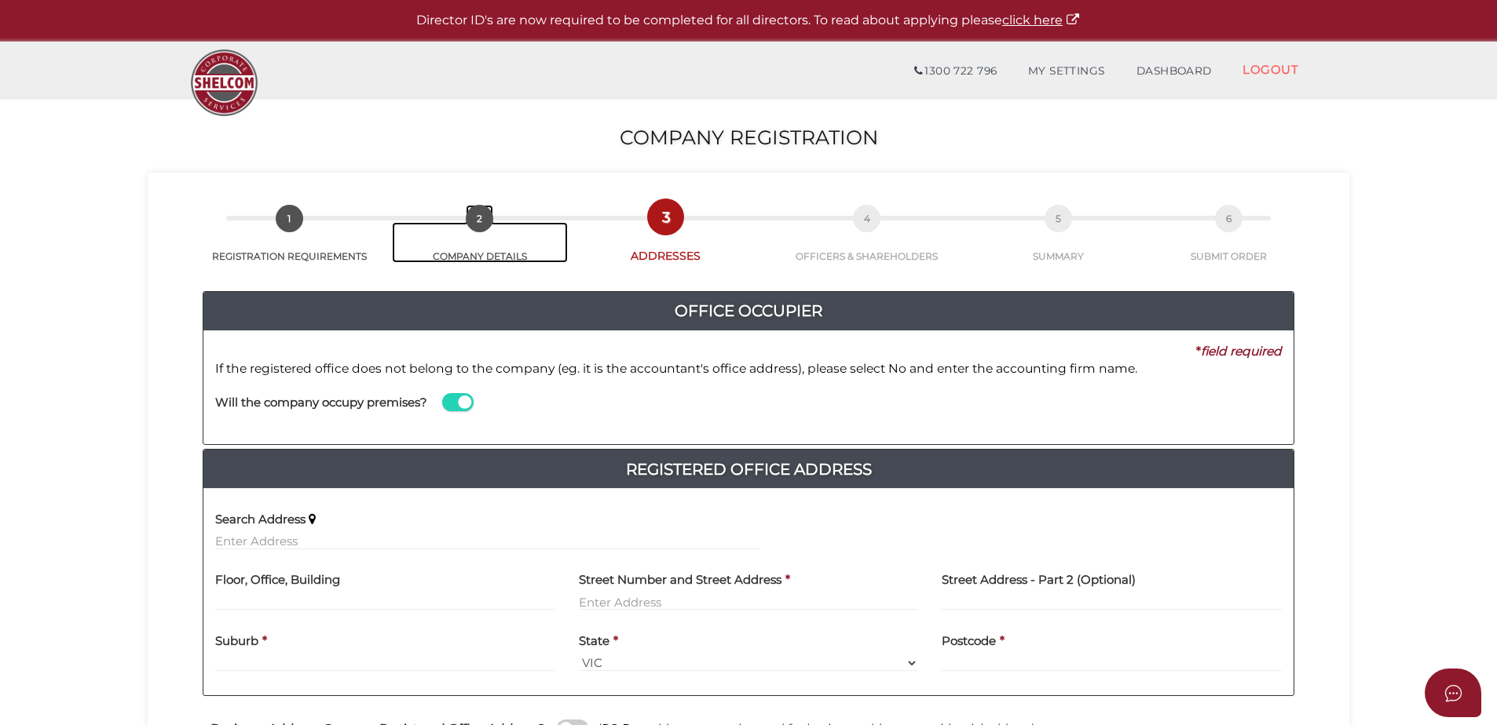
click at [469, 220] on span "2" at bounding box center [479, 218] width 27 height 27
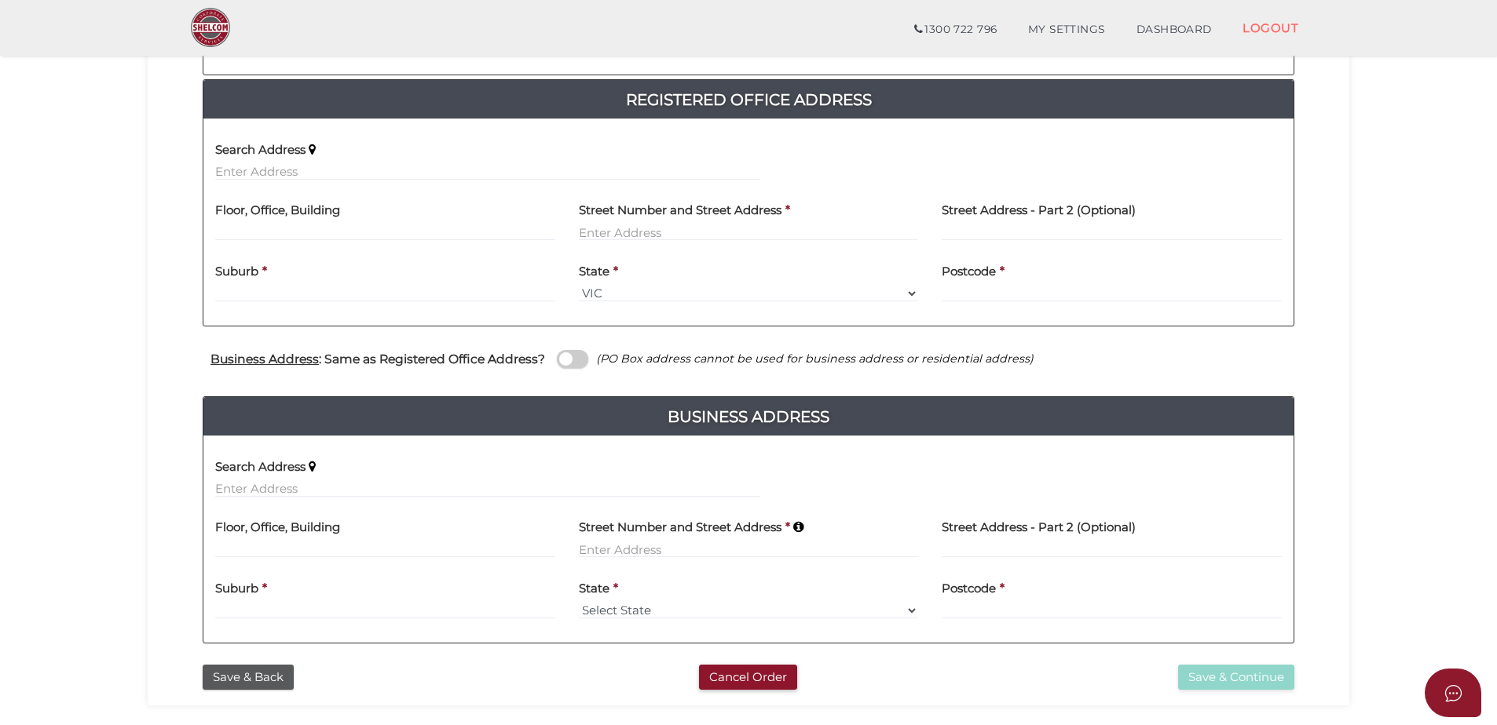
scroll to position [419, 0]
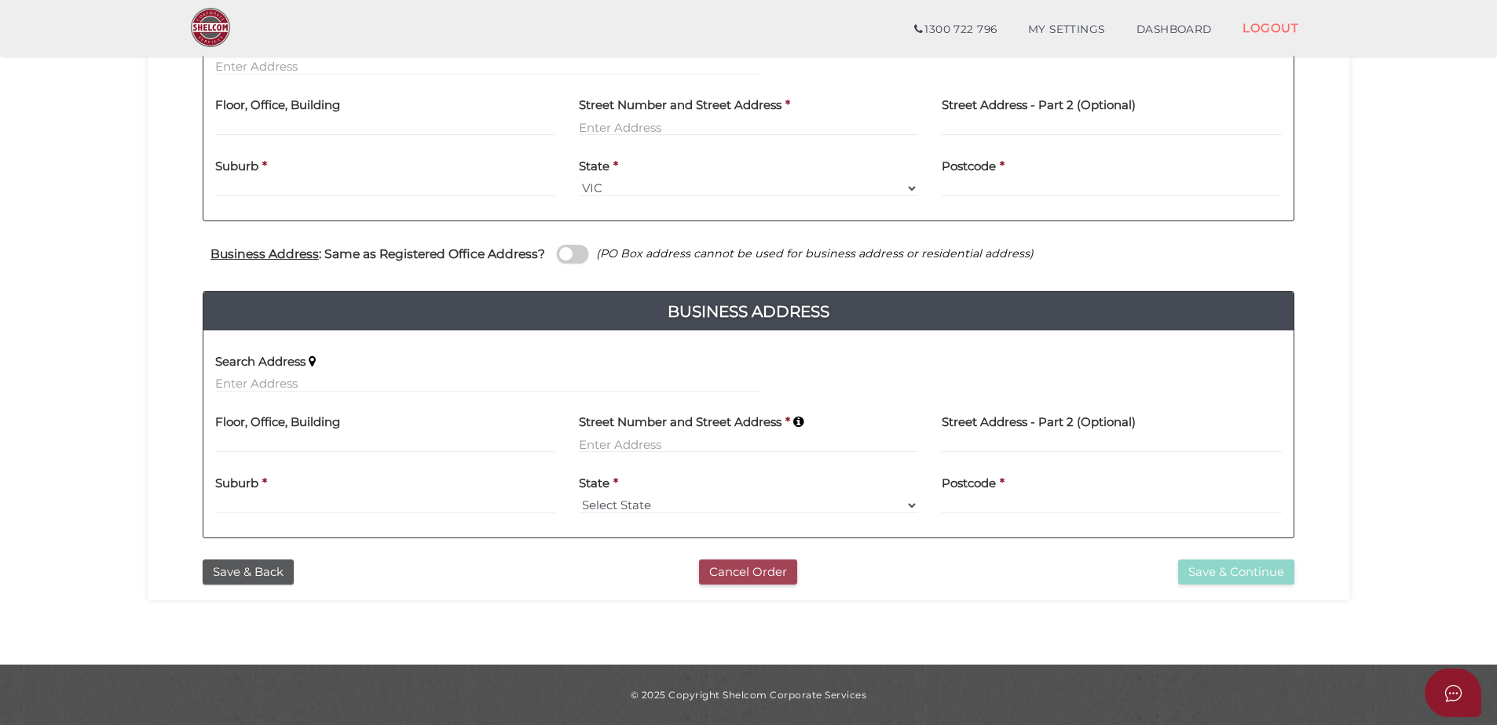
click at [739, 572] on button "Cancel Order" at bounding box center [748, 573] width 98 height 26
